Goal: Task Accomplishment & Management: Understand process/instructions

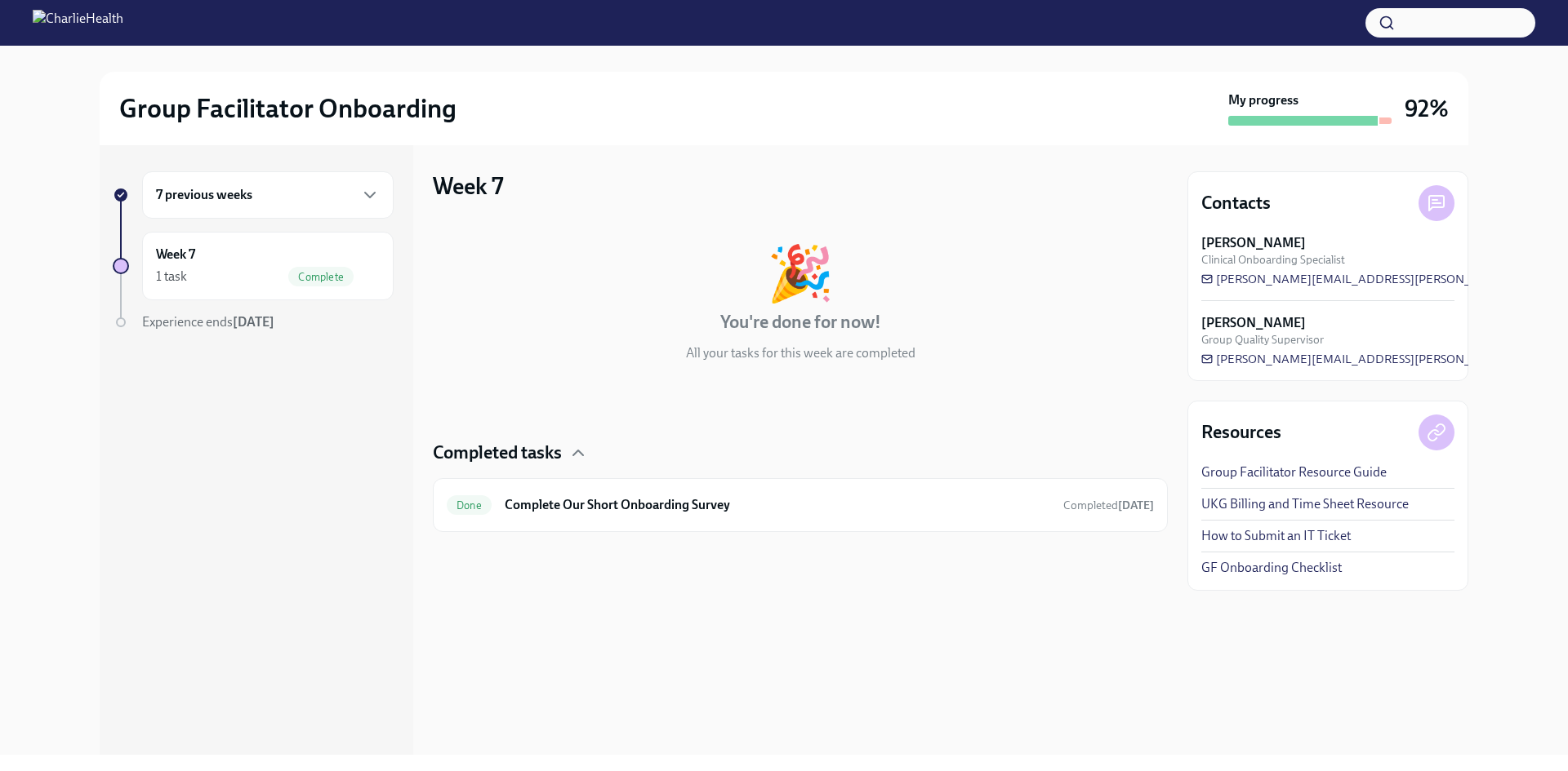
click at [243, 203] on h6 "7 previous weeks" at bounding box center [204, 195] width 97 height 18
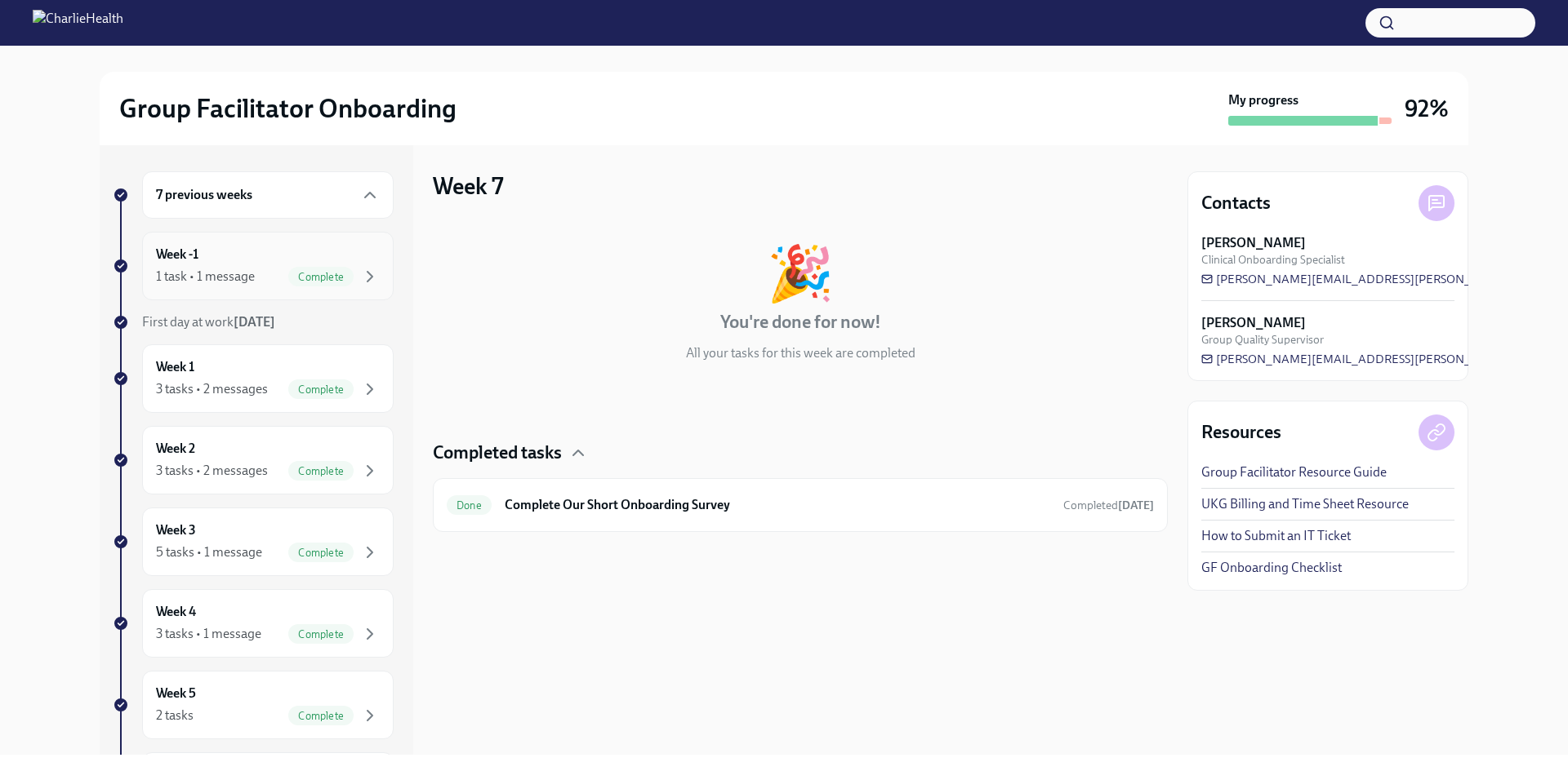
click at [278, 299] on div "Week -1 1 task • 1 message Complete" at bounding box center [268, 266] width 251 height 69
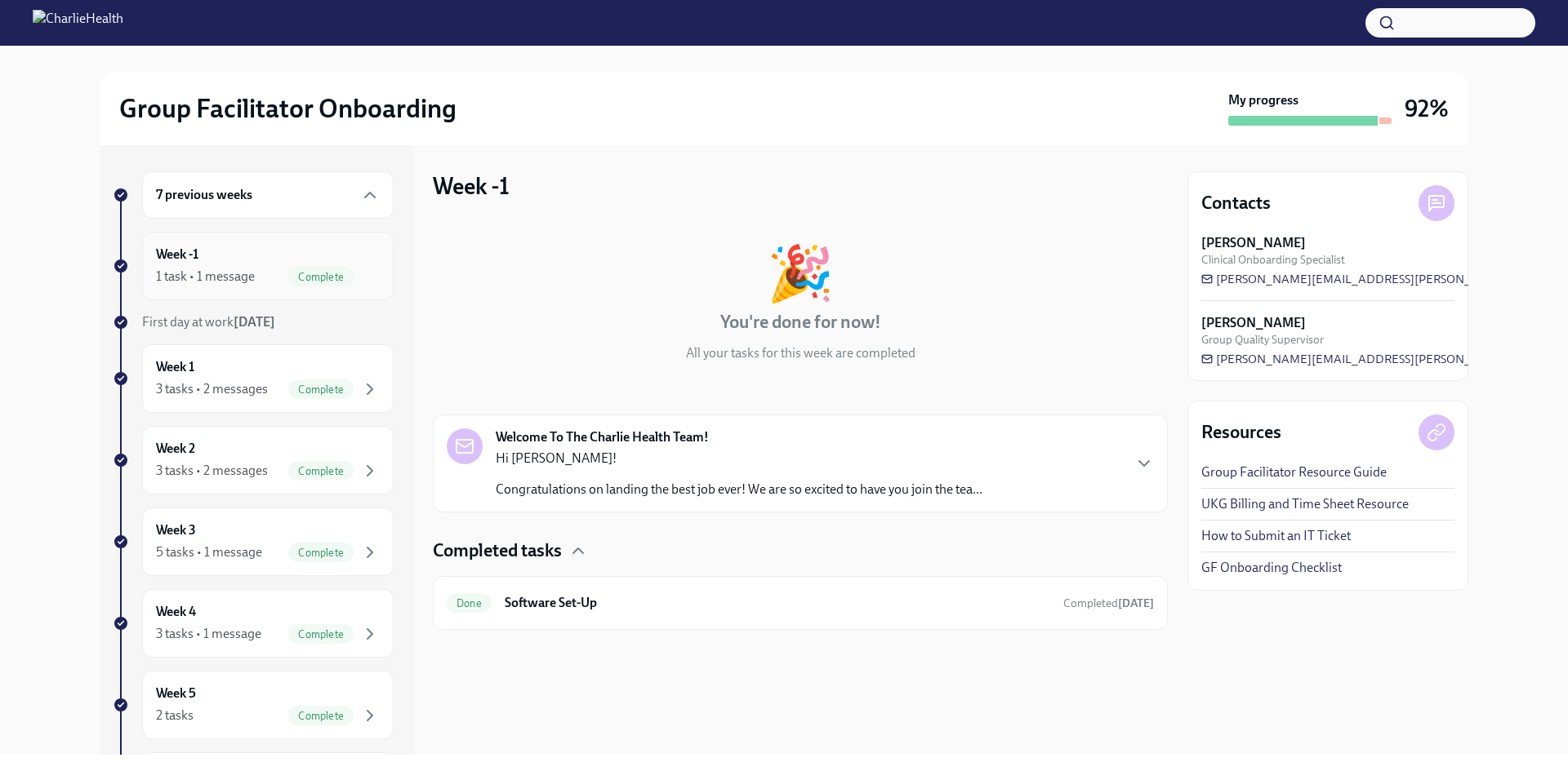
click at [358, 262] on div "Week -1 1 task • 1 message Complete" at bounding box center [268, 267] width 224 height 41
click at [368, 388] on icon "button" at bounding box center [370, 389] width 4 height 10
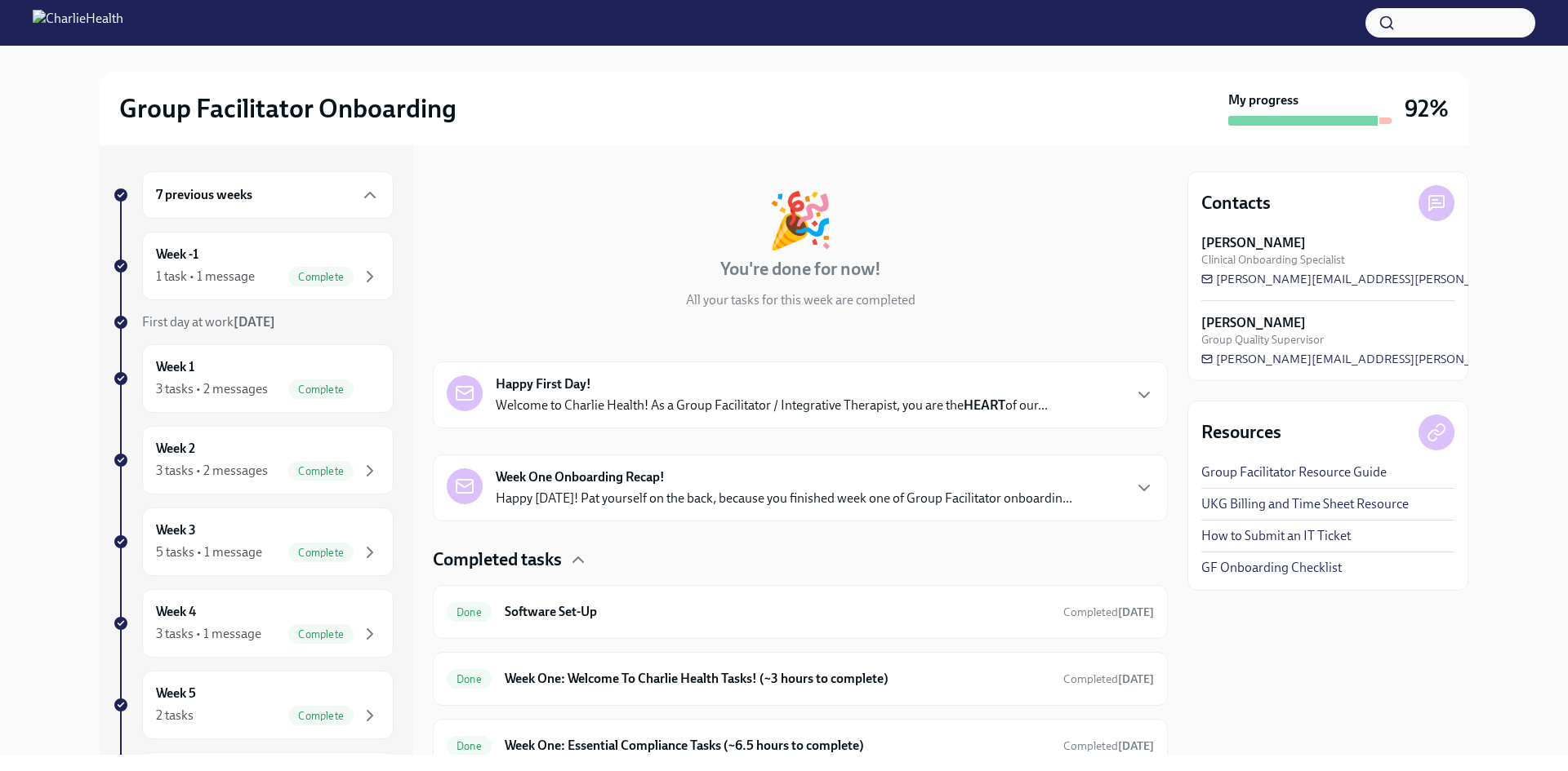
scroll to position [81, 0]
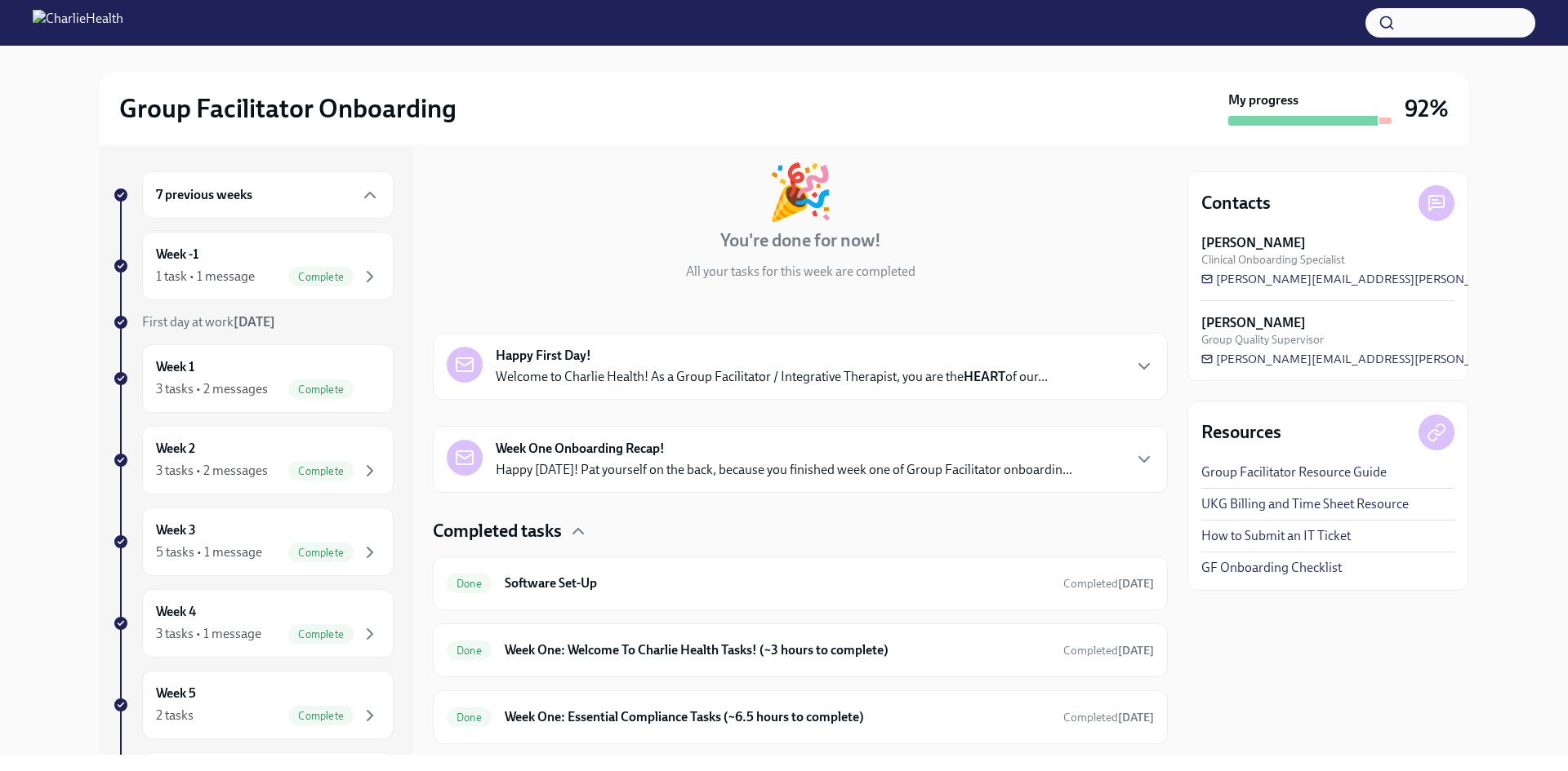
click at [788, 373] on p "Welcome to Charlie Health! As a Group Facilitator / Integrative Therapist, you …" at bounding box center [771, 377] width 552 height 18
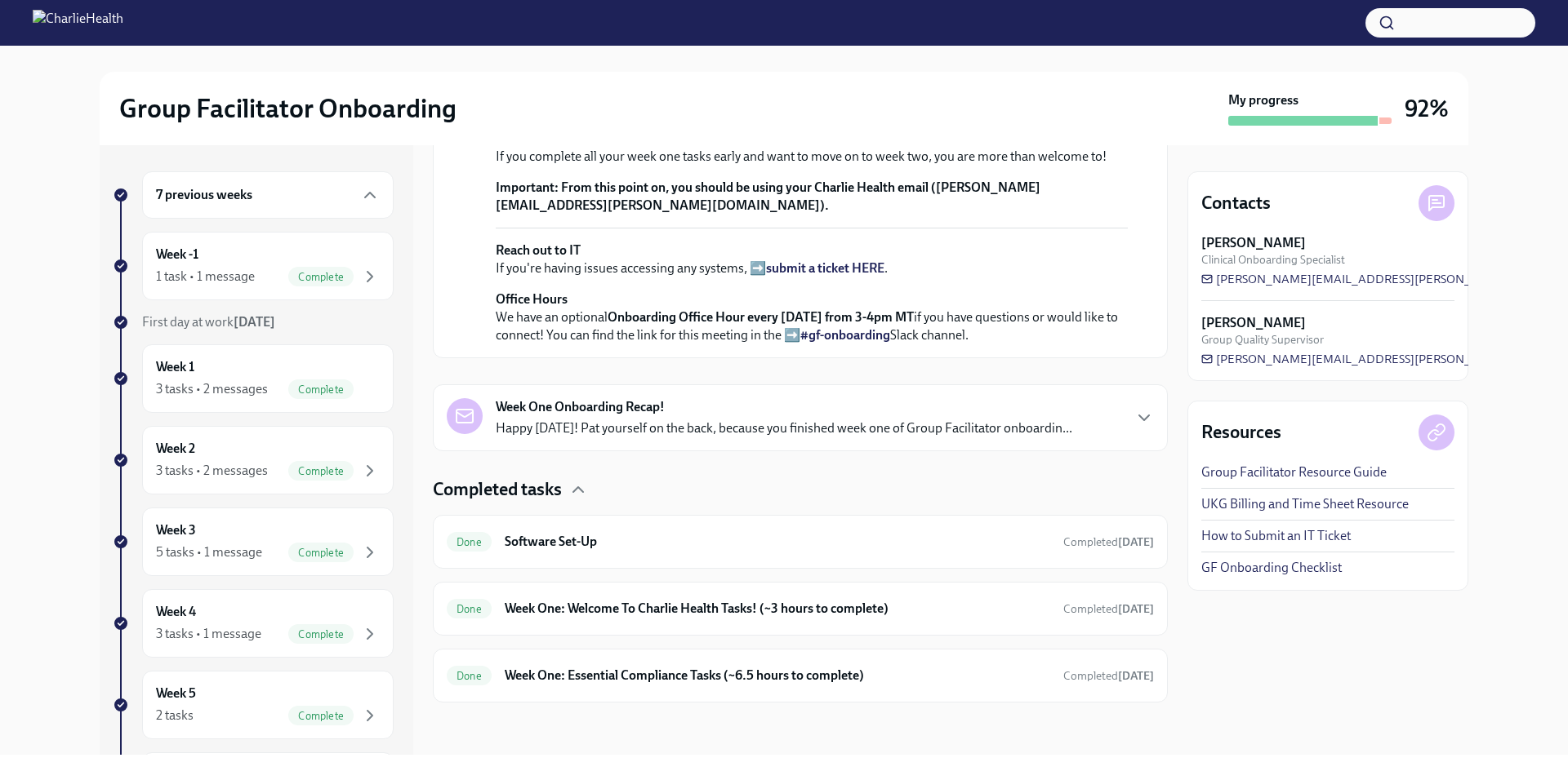
scroll to position [845, 0]
click at [814, 402] on div "Week One Onboarding Recap! Happy [DATE]! Pat yourself on the back, because you …" at bounding box center [784, 418] width 576 height 39
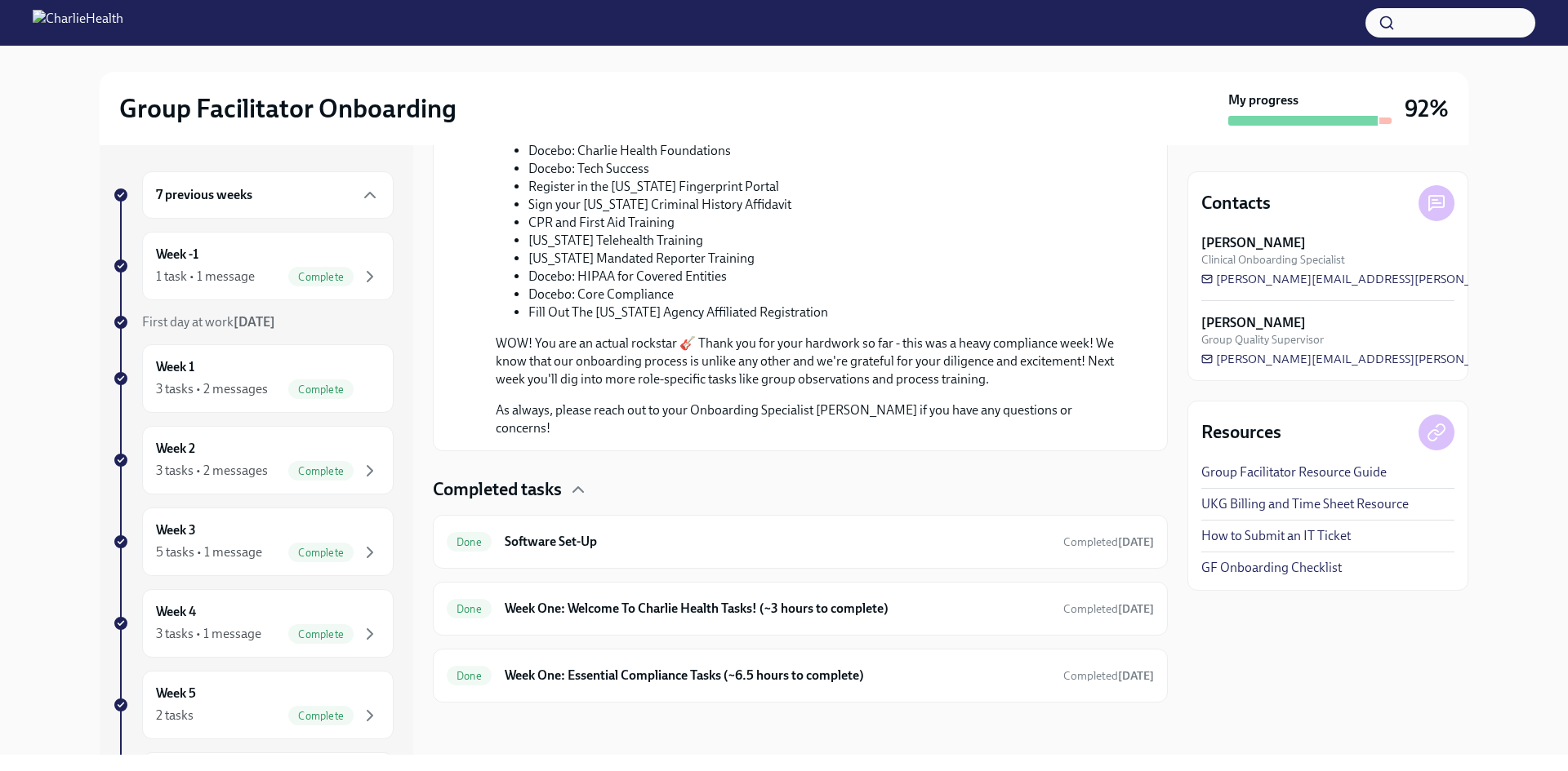
scroll to position [1740, 0]
click at [802, 606] on h6 "Week One: Welcome To Charlie Health Tasks! (~3 hours to complete)" at bounding box center [778, 609] width 546 height 18
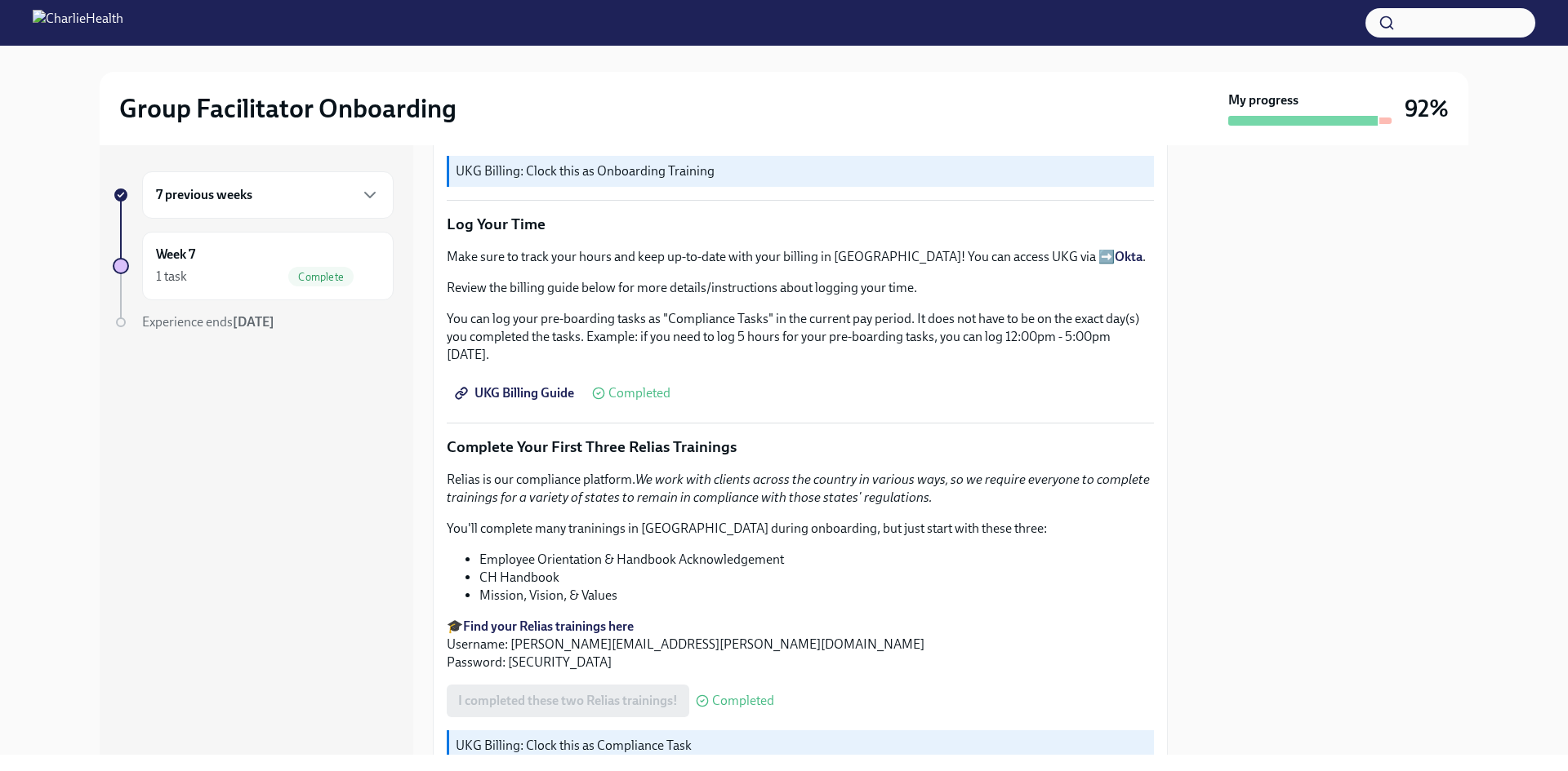
scroll to position [1796, 0]
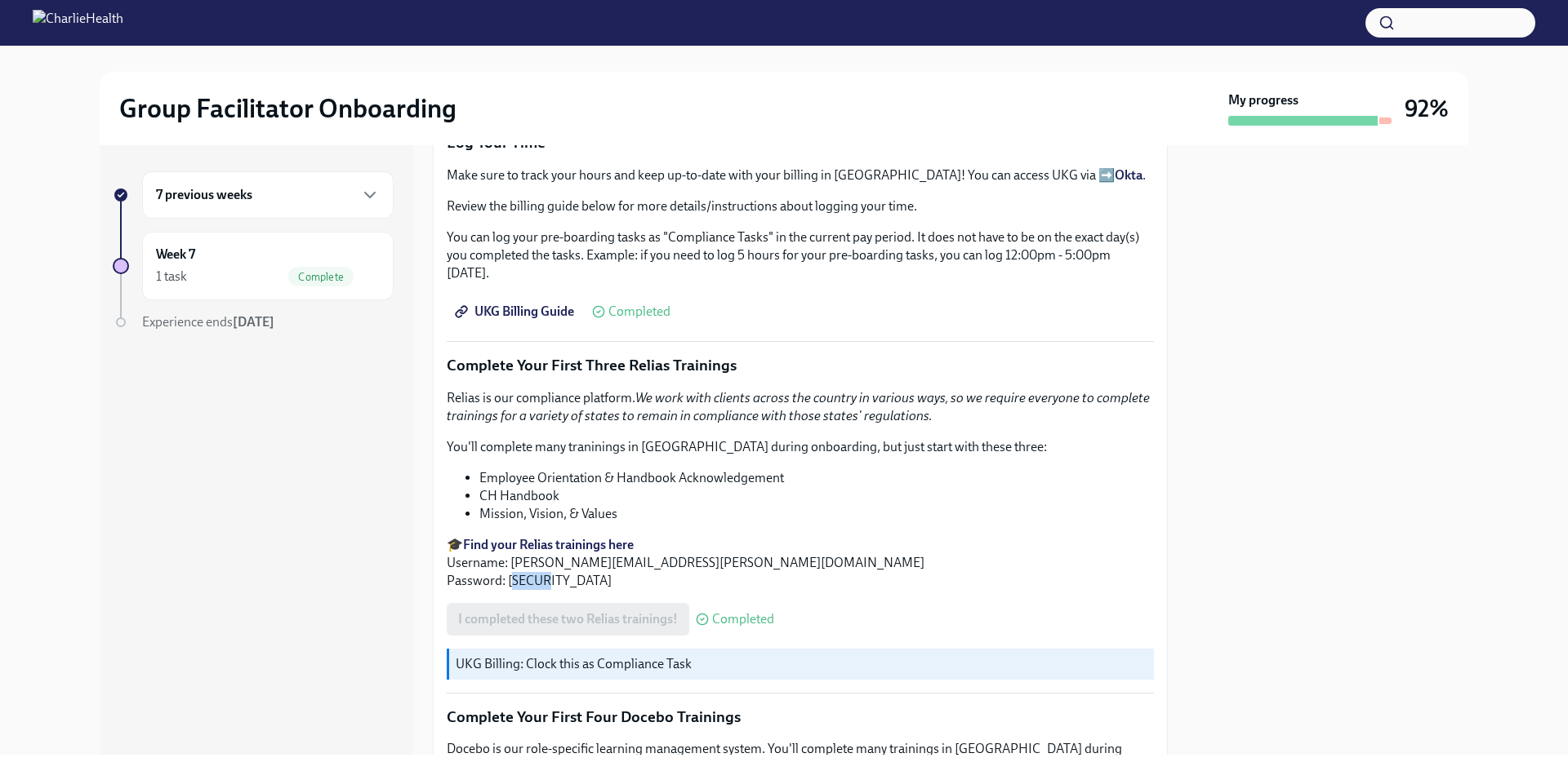
drag, startPoint x: 566, startPoint y: 572, endPoint x: 512, endPoint y: 576, distance: 54.1
click at [510, 576] on p "🎓 Find your Relias trainings here Username: [PERSON_NAME][EMAIL_ADDRESS][PERSON…" at bounding box center [800, 563] width 707 height 54
copy p "h1234"
